Goal: Book appointment/travel/reservation

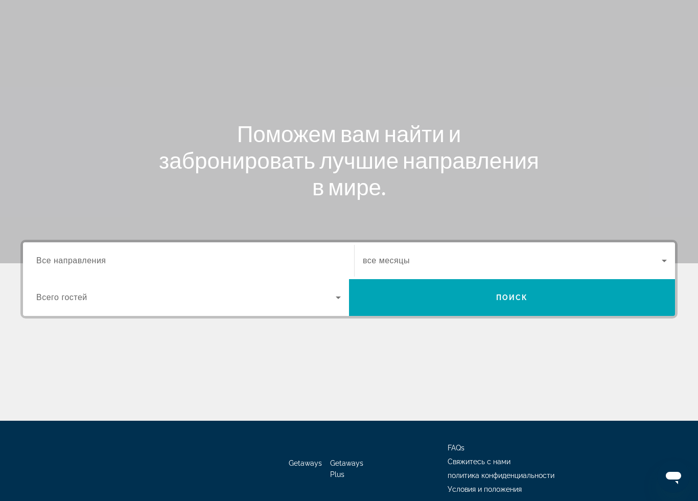
scroll to position [60, 0]
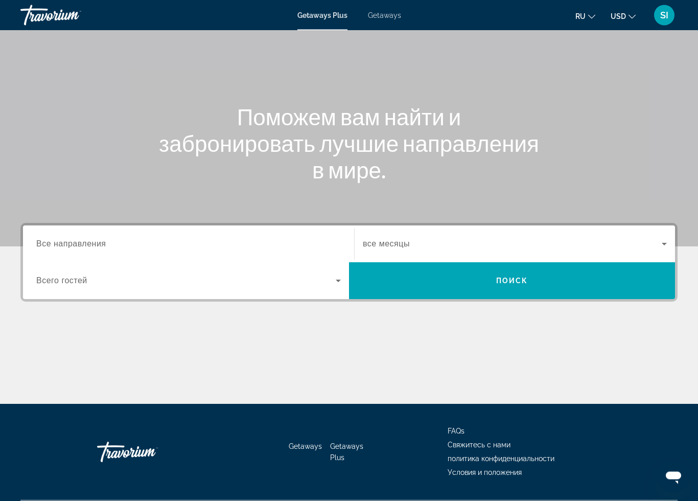
click at [261, 243] on input "Destination Все направления" at bounding box center [188, 245] width 305 height 12
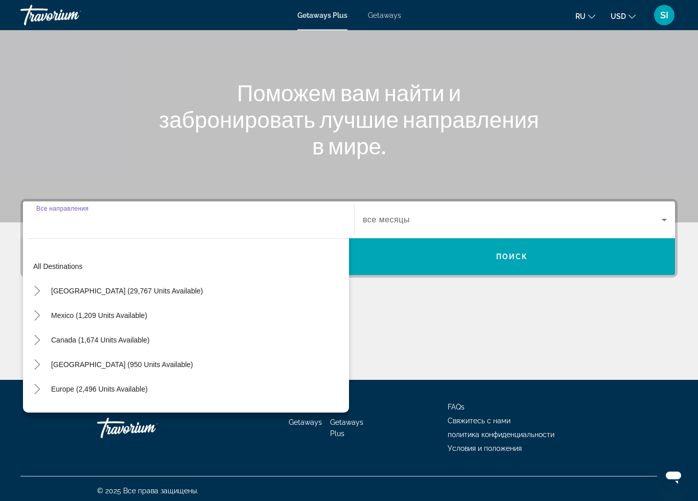
scroll to position [88, 0]
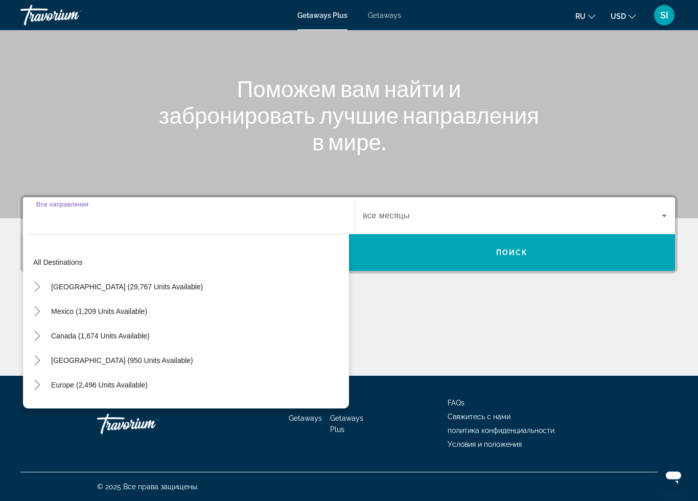
click at [136, 291] on span "Search widget" at bounding box center [127, 287] width 162 height 25
type input "**********"
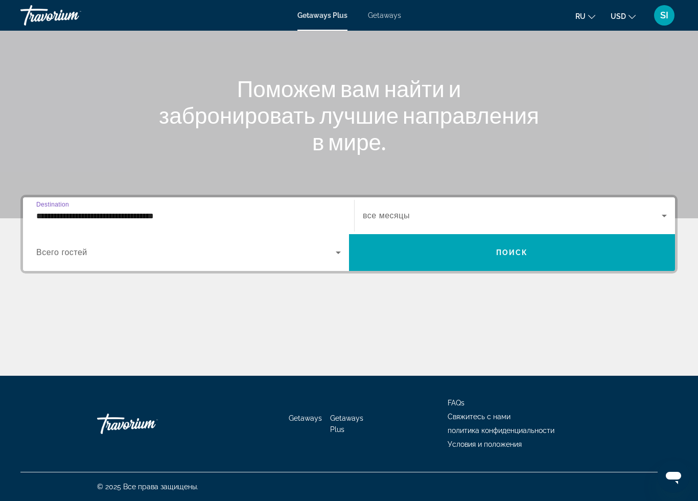
click at [544, 214] on span "Search widget" at bounding box center [512, 216] width 299 height 12
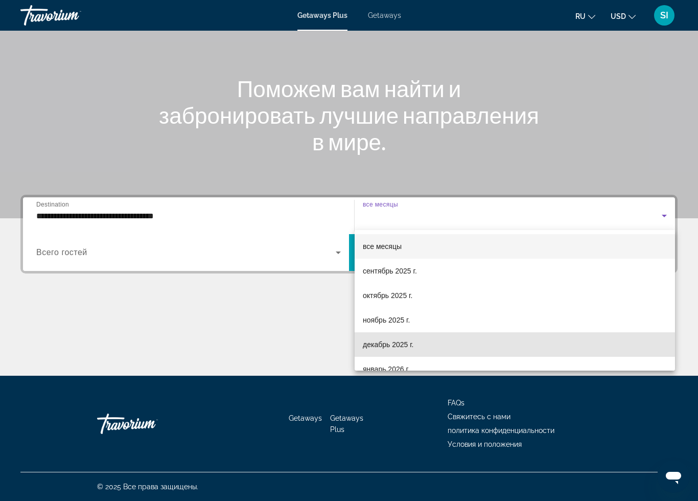
click at [404, 343] on span "декабрь 2025 г." at bounding box center [388, 344] width 51 height 12
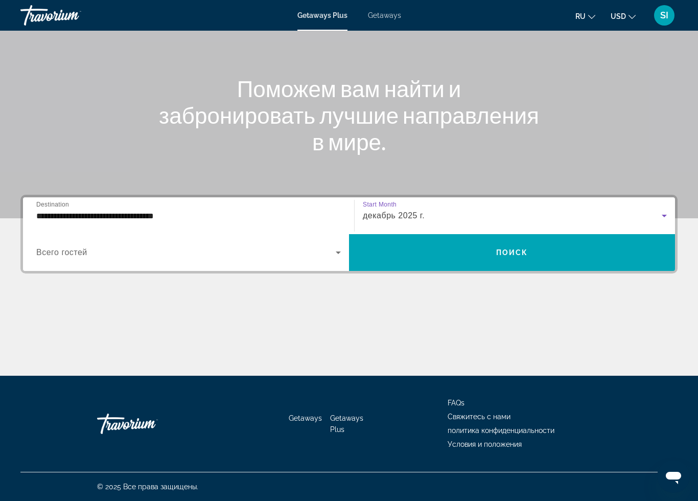
click at [104, 257] on span "Search widget" at bounding box center [186, 252] width 300 height 12
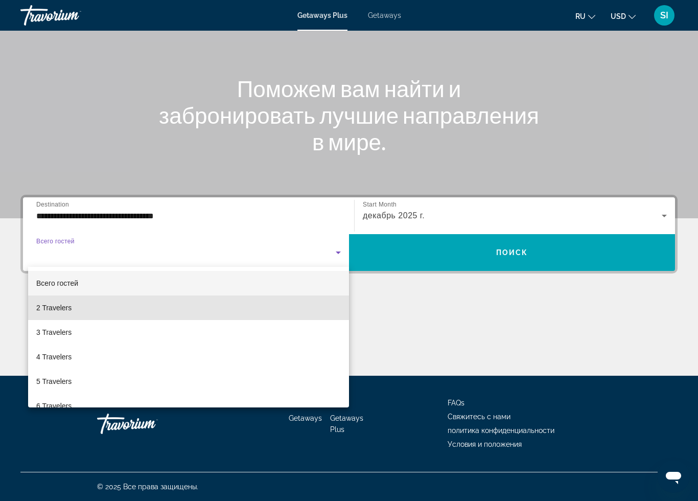
click at [67, 310] on span "2 Travelers" at bounding box center [53, 308] width 35 height 12
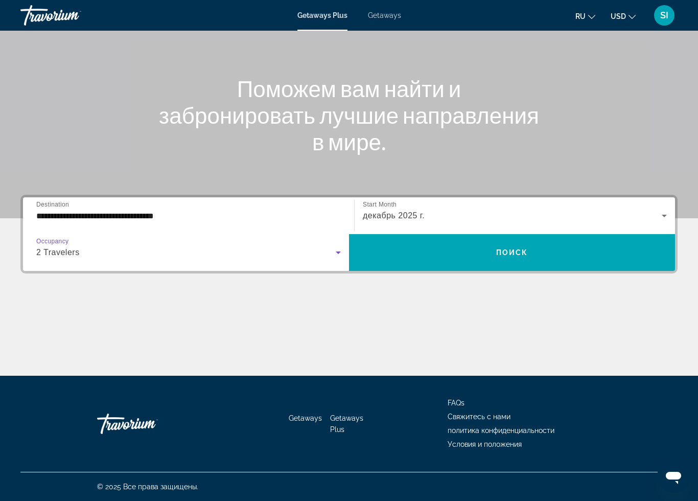
click at [571, 251] on span "Search widget" at bounding box center [512, 252] width 326 height 25
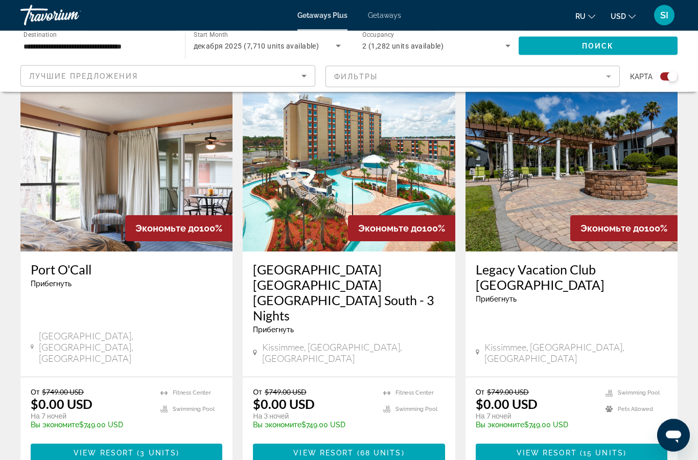
scroll to position [331, 0]
